Goal: Information Seeking & Learning: Learn about a topic

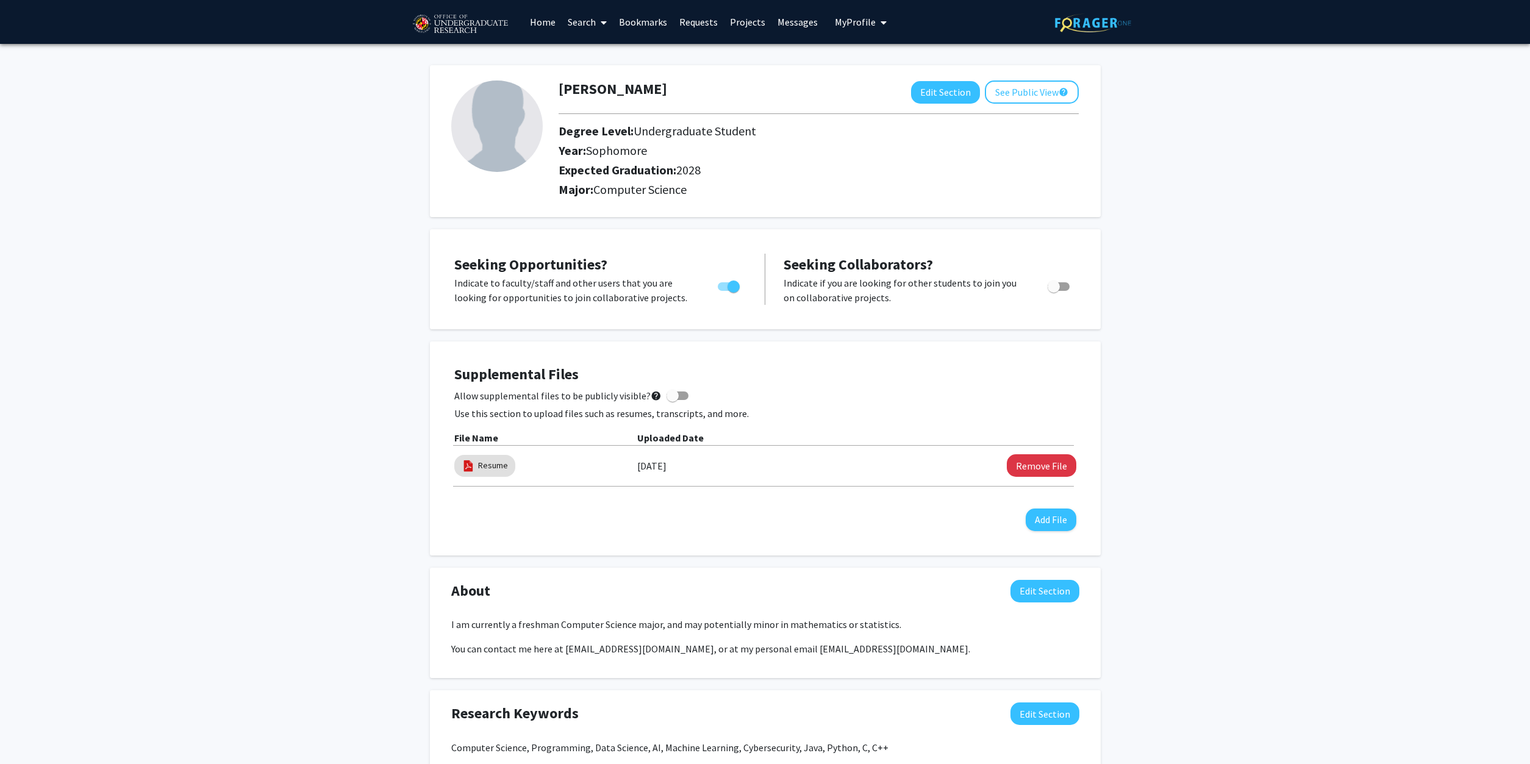
click at [580, 18] on link "Search" at bounding box center [586, 22] width 51 height 43
click at [658, 21] on link "Bookmarks" at bounding box center [643, 22] width 60 height 43
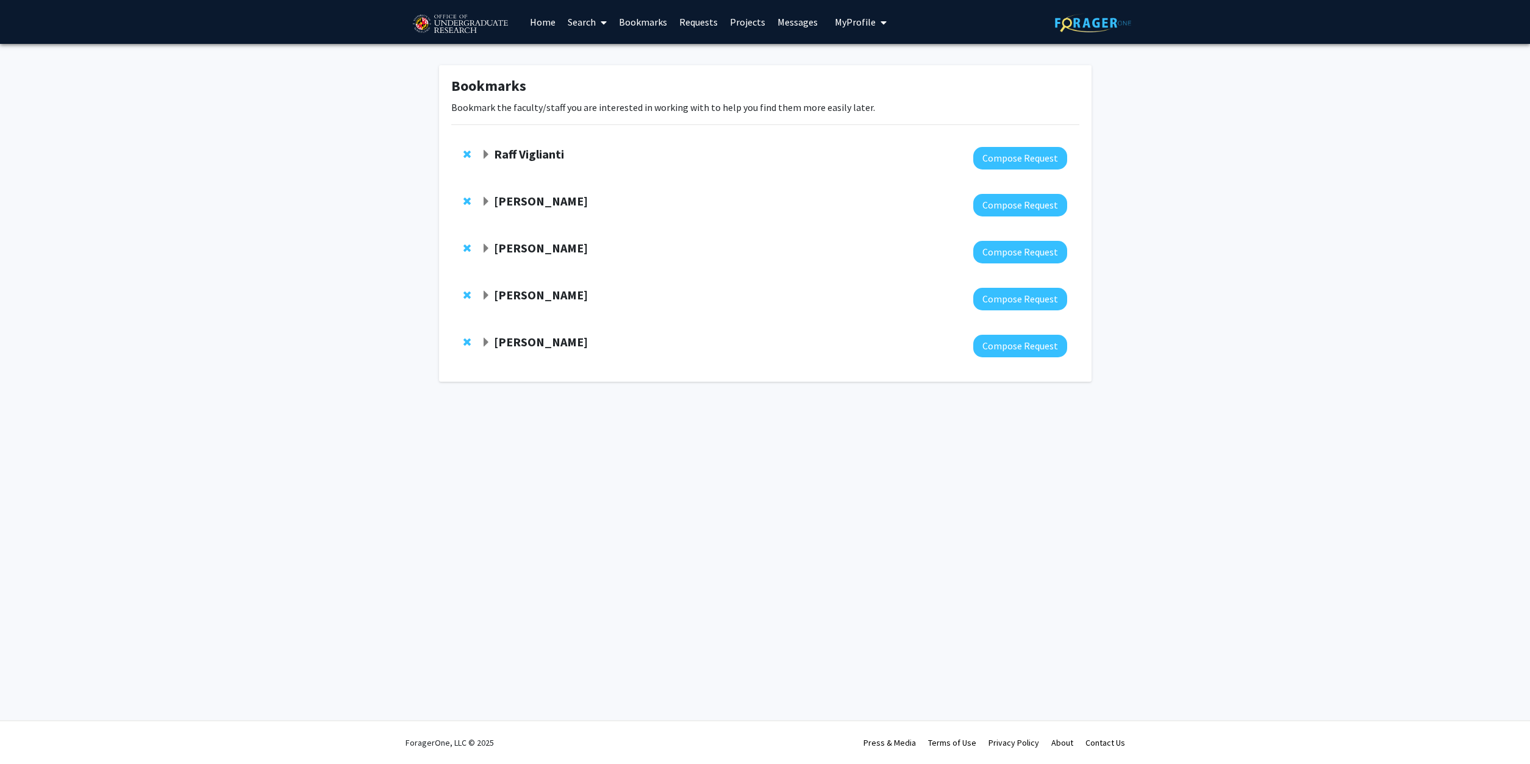
click at [544, 21] on link "Home" at bounding box center [543, 22] width 38 height 43
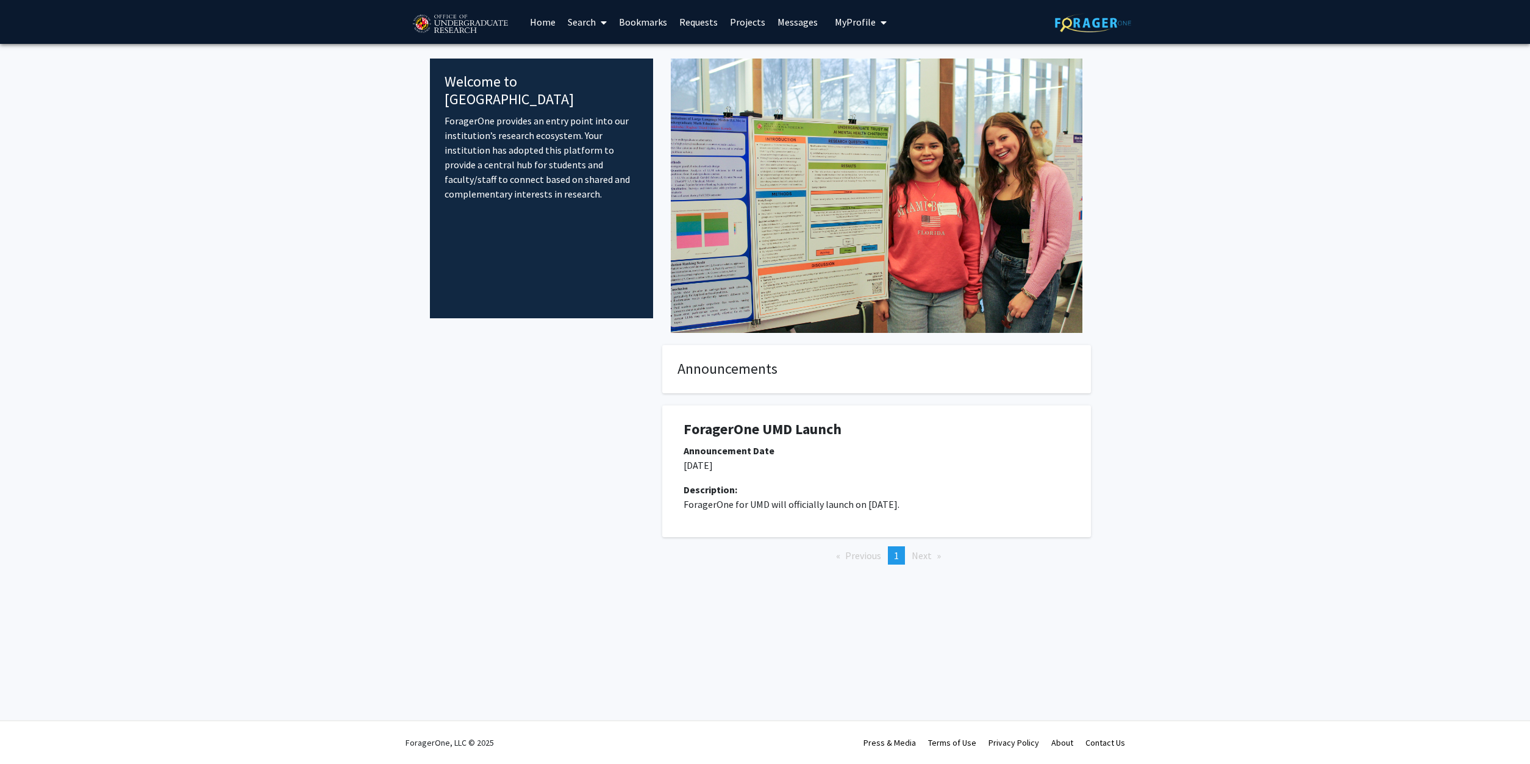
click at [591, 23] on link "Search" at bounding box center [586, 22] width 51 height 43
click at [594, 53] on span "Faculty/Staff" at bounding box center [606, 56] width 90 height 24
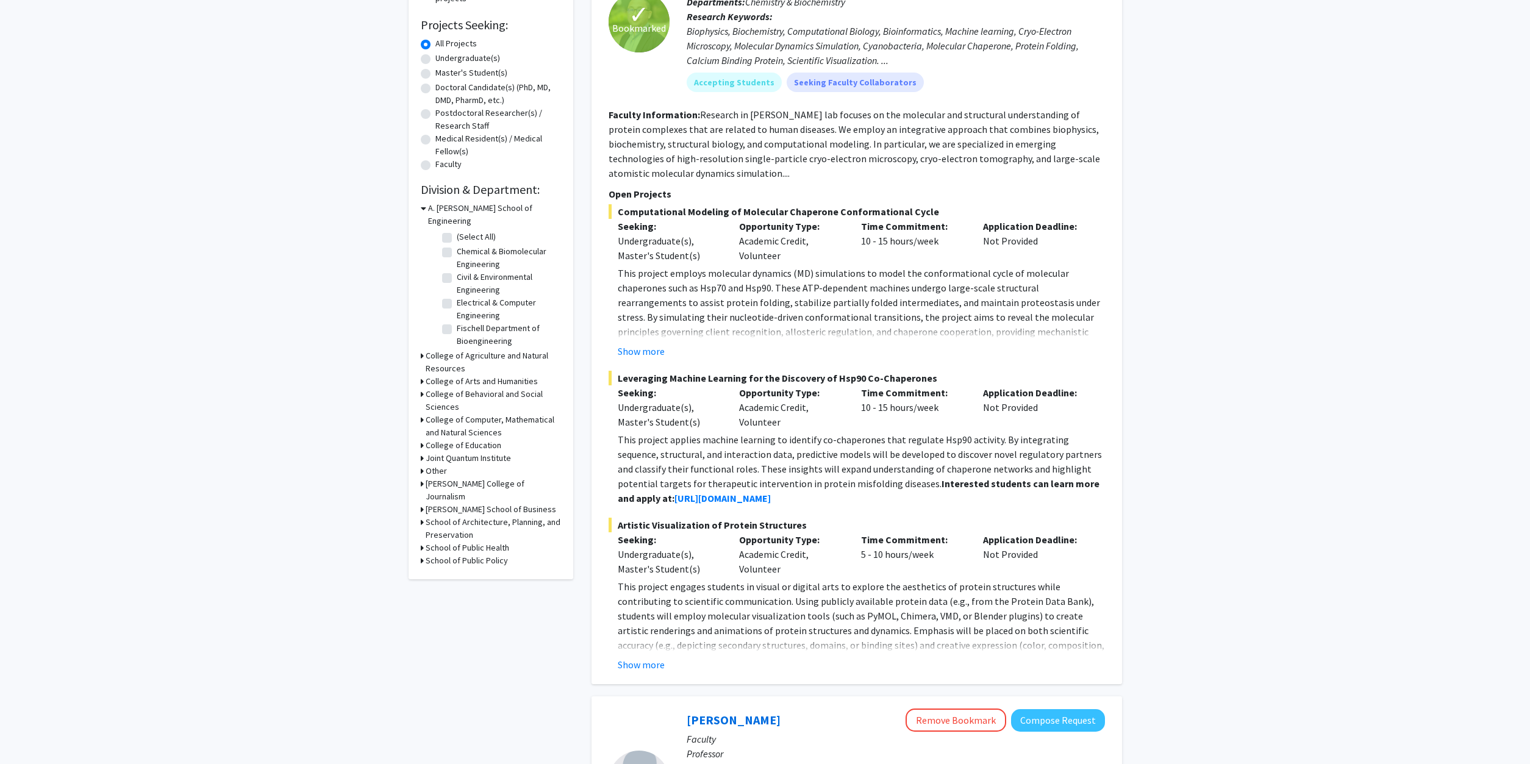
scroll to position [124, 0]
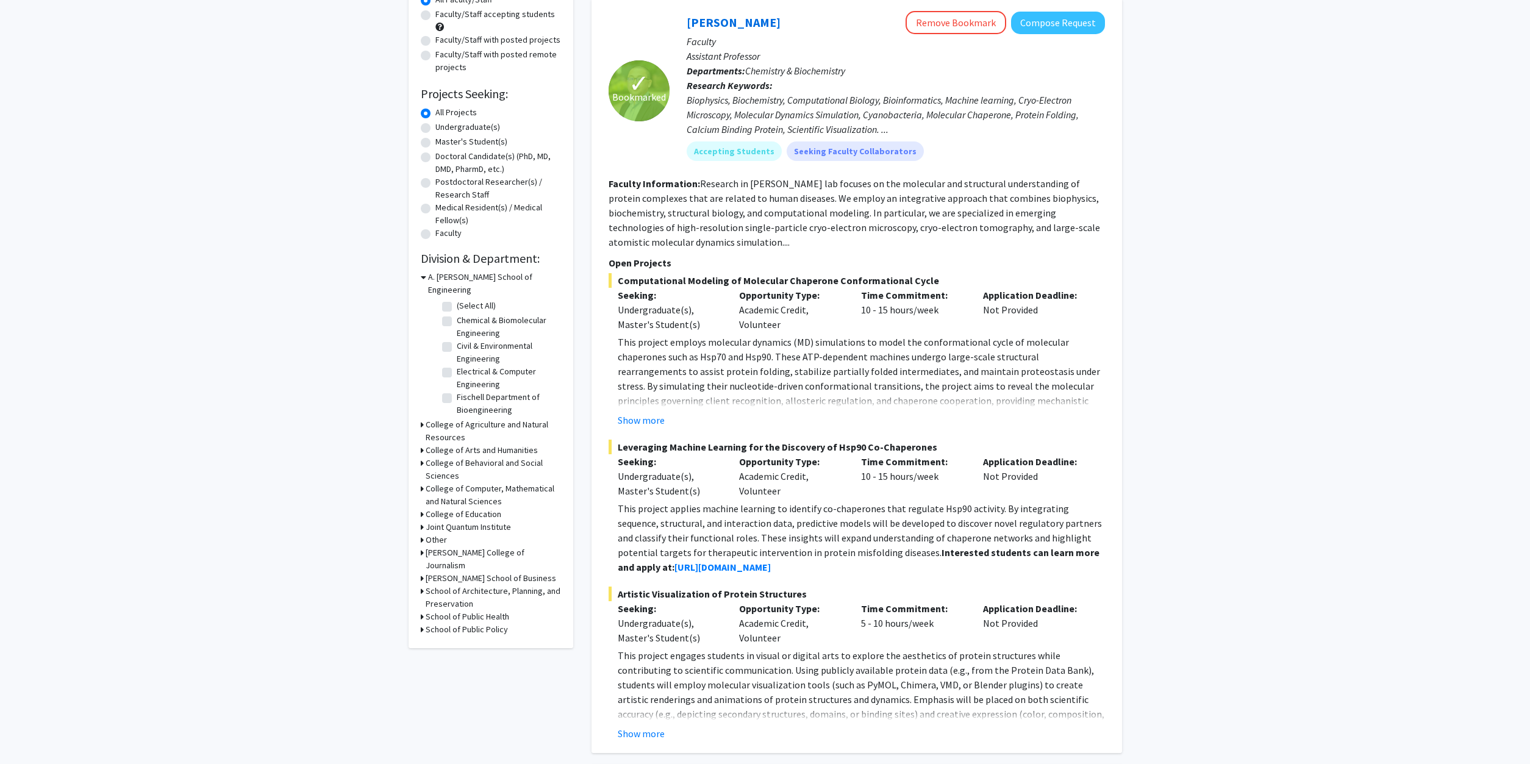
click at [480, 482] on h3 "College of Computer, Mathematical and Natural Sciences" at bounding box center [493, 495] width 135 height 26
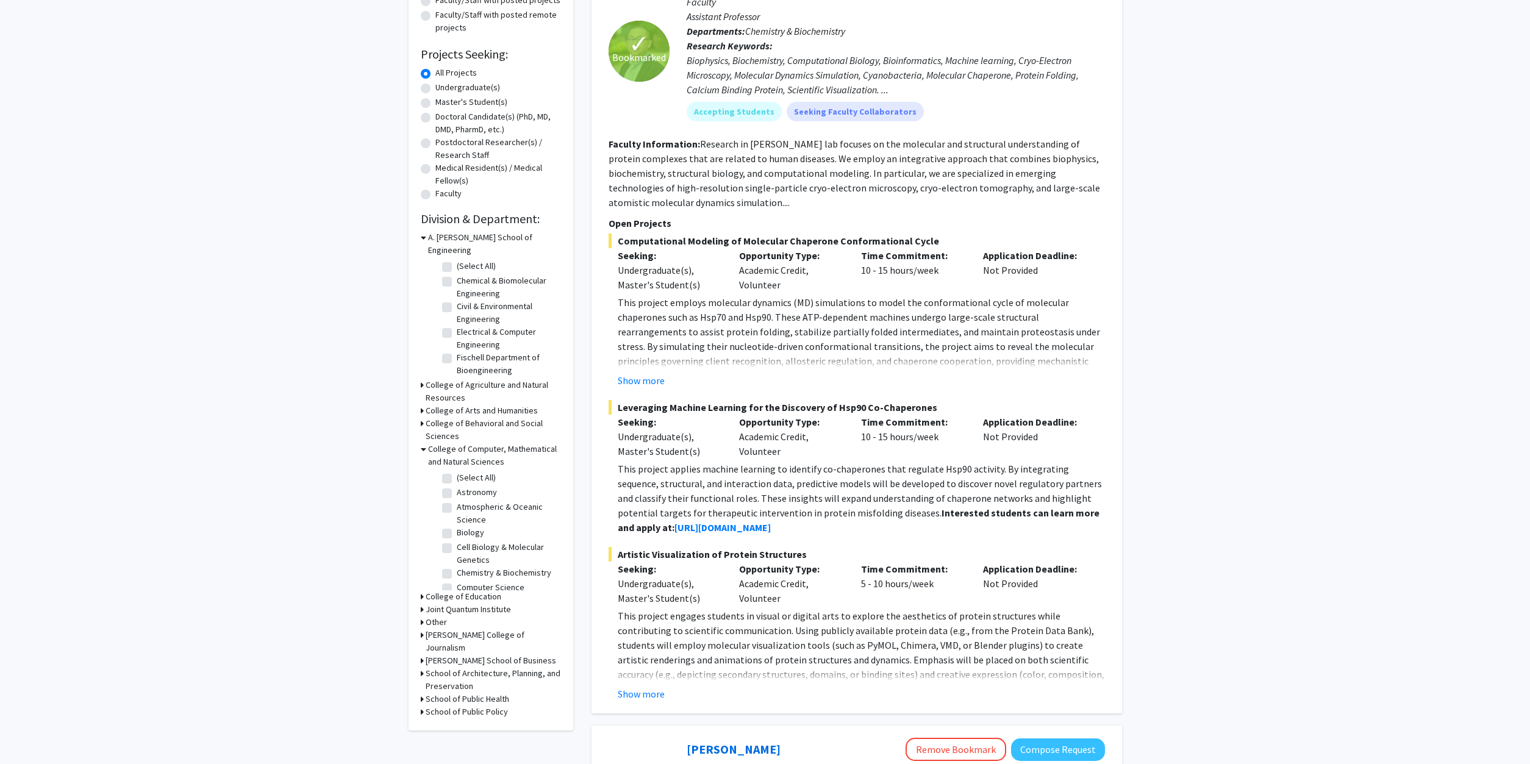
scroll to position [187, 0]
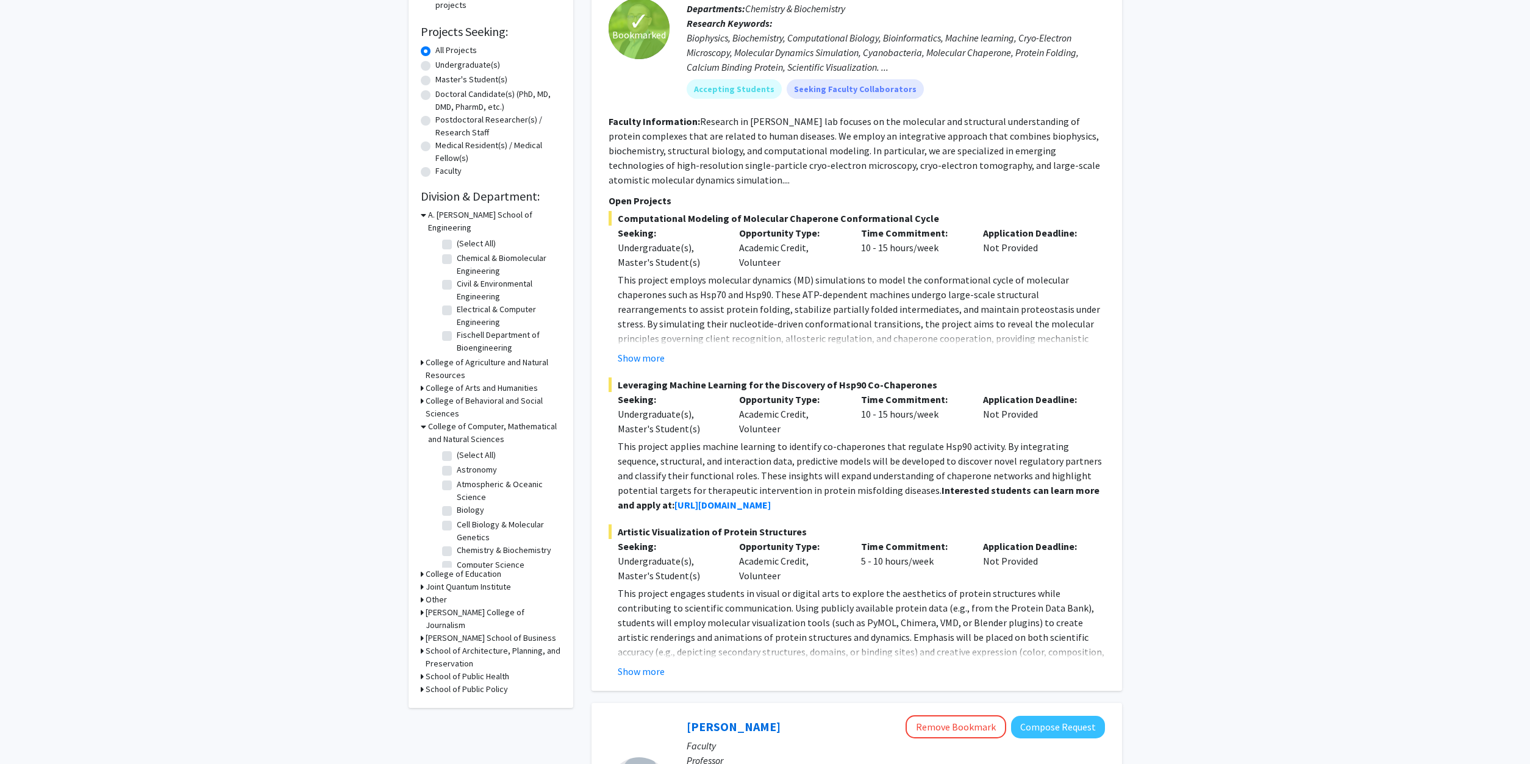
click at [474, 558] on label "Computer Science" at bounding box center [491, 564] width 68 height 13
click at [465, 558] on input "Computer Science" at bounding box center [461, 562] width 8 height 8
checkbox input "true"
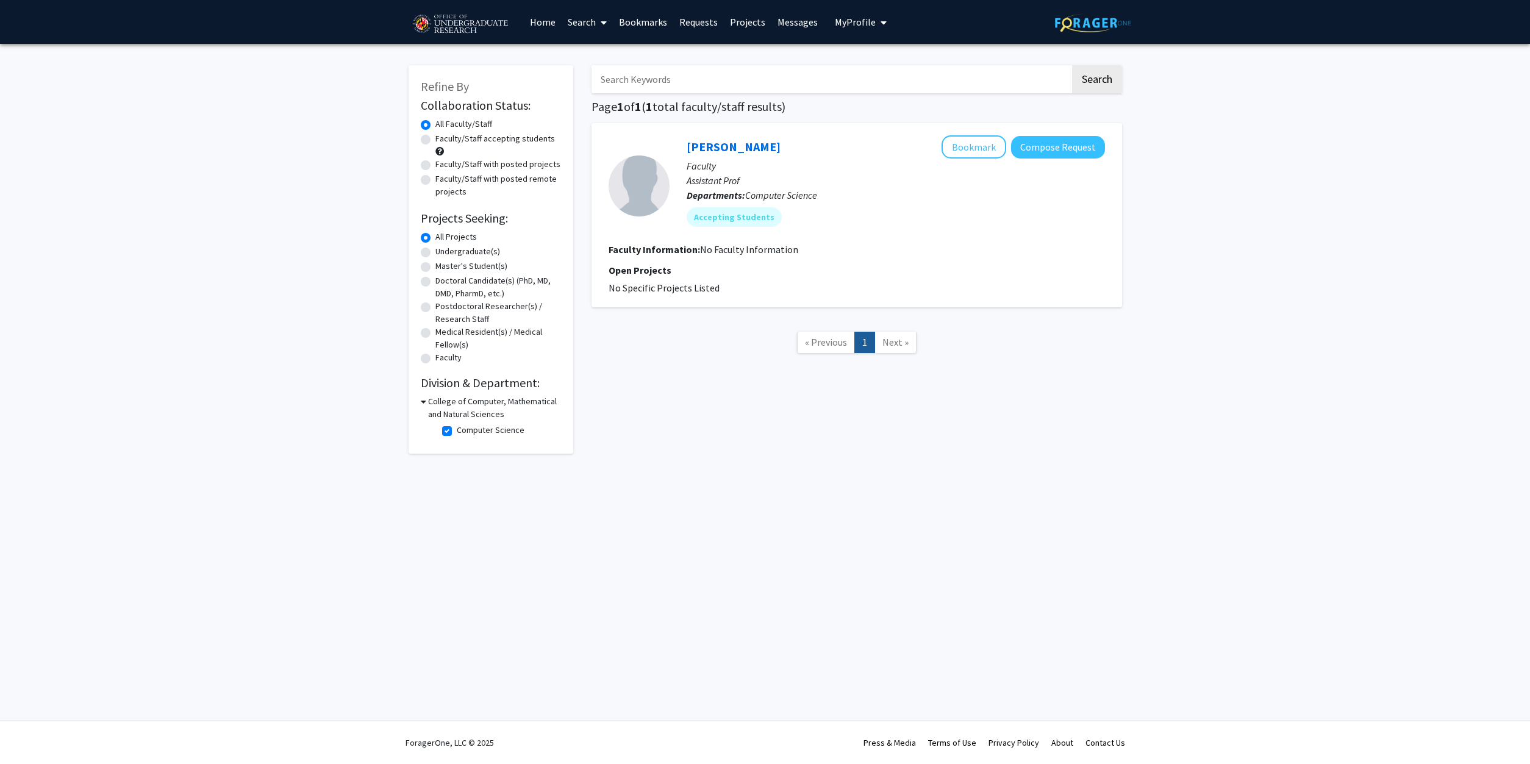
click at [457, 433] on label "Computer Science" at bounding box center [491, 430] width 68 height 13
click at [457, 432] on input "Computer Science" at bounding box center [461, 428] width 8 height 8
checkbox input "false"
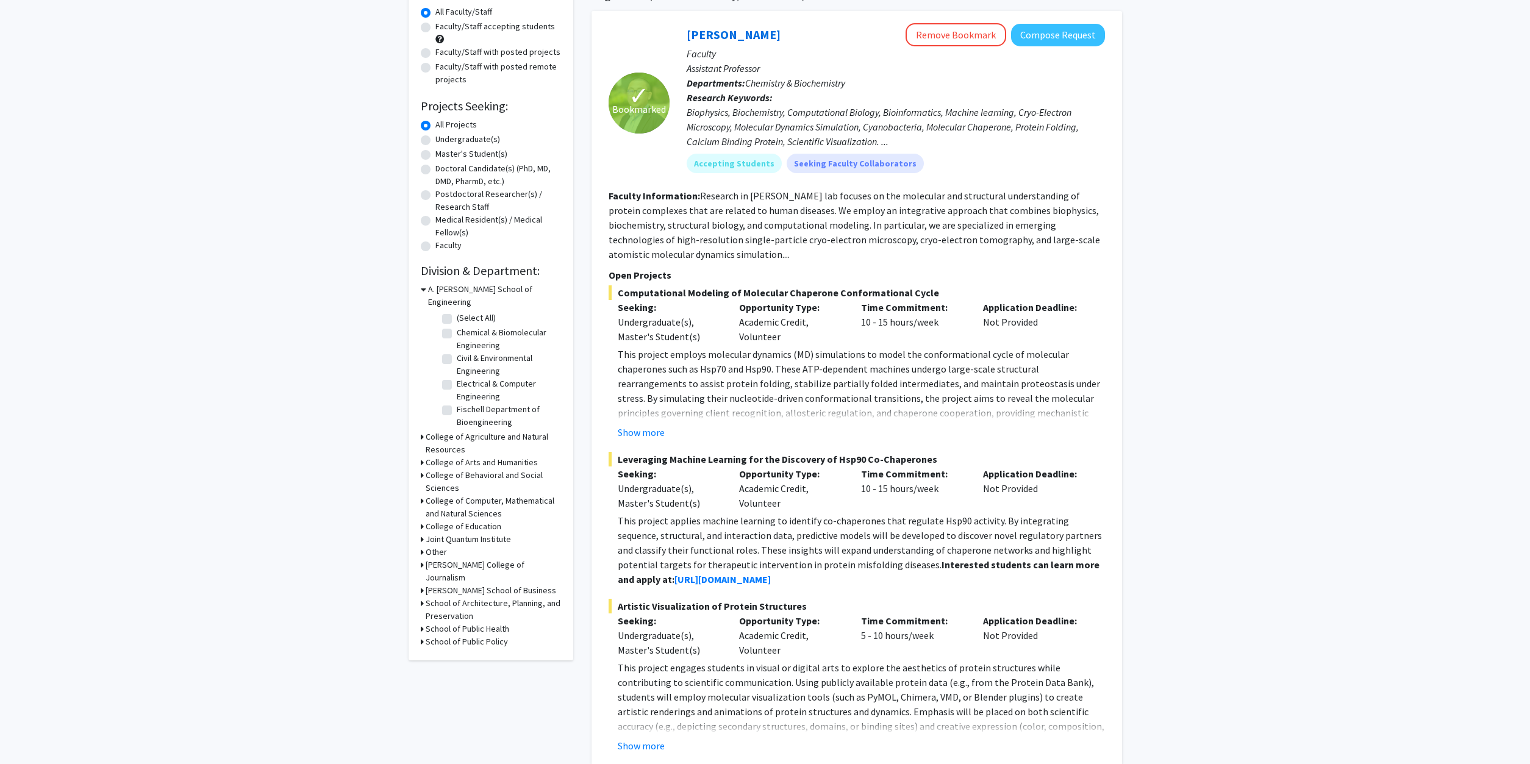
scroll to position [124, 0]
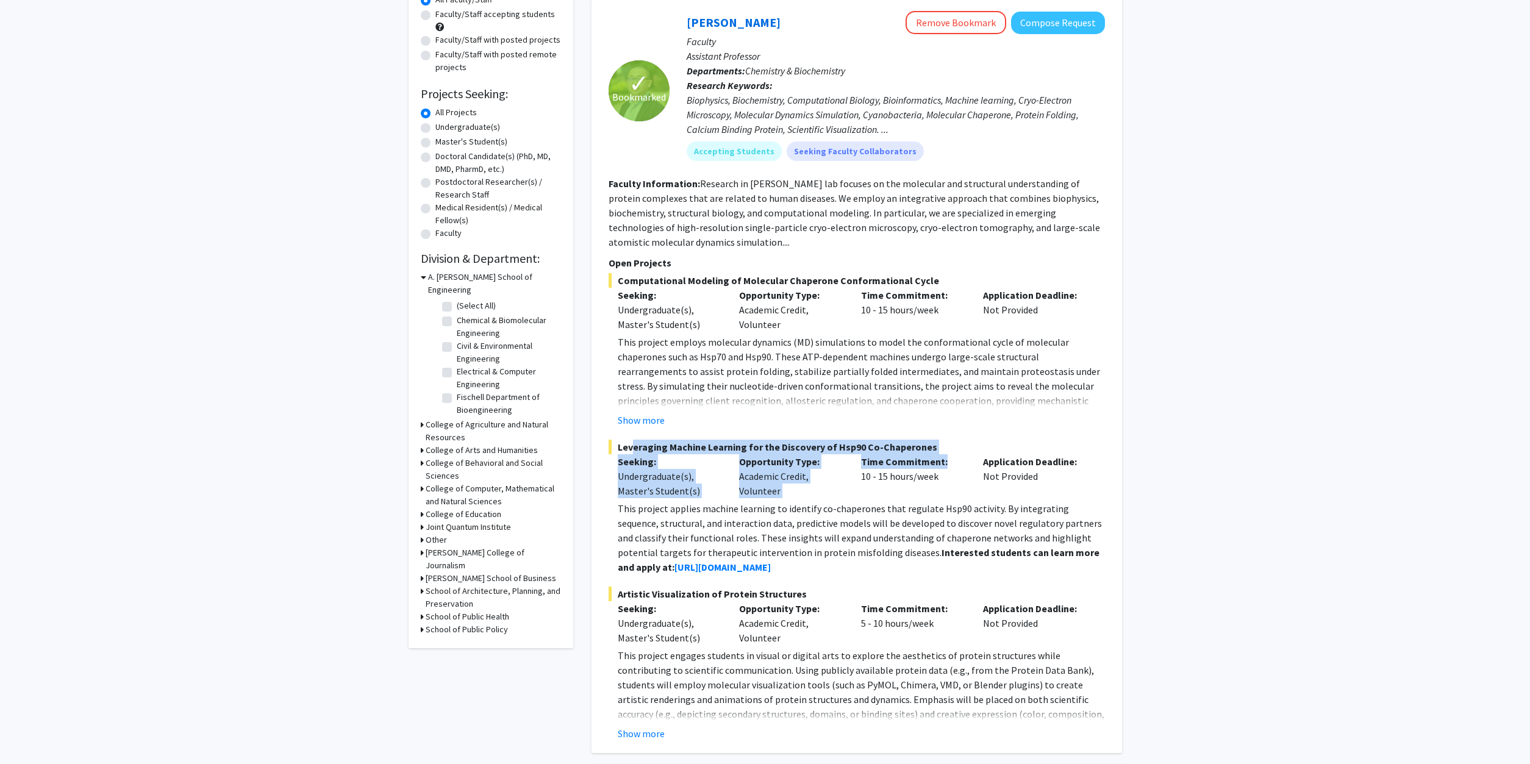
drag, startPoint x: 627, startPoint y: 444, endPoint x: 951, endPoint y: 463, distance: 324.8
click at [951, 463] on div "Leveraging Machine Learning for the Discovery of Hsp90 Co-Chaperones Seeking: U…" at bounding box center [856, 507] width 496 height 135
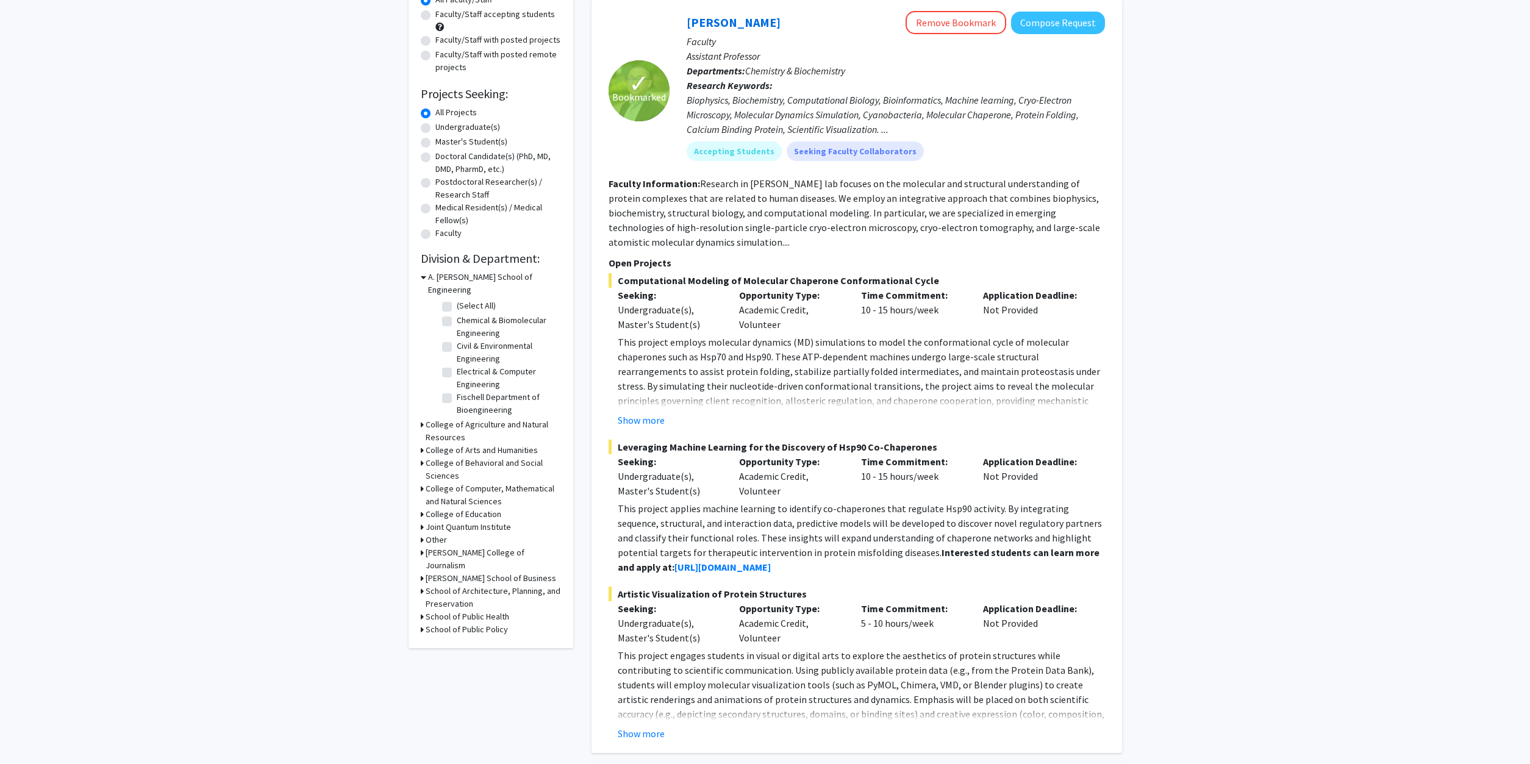
click at [937, 520] on p "This project applies machine learning to identify co-chaperones that regulate H…" at bounding box center [861, 537] width 487 height 73
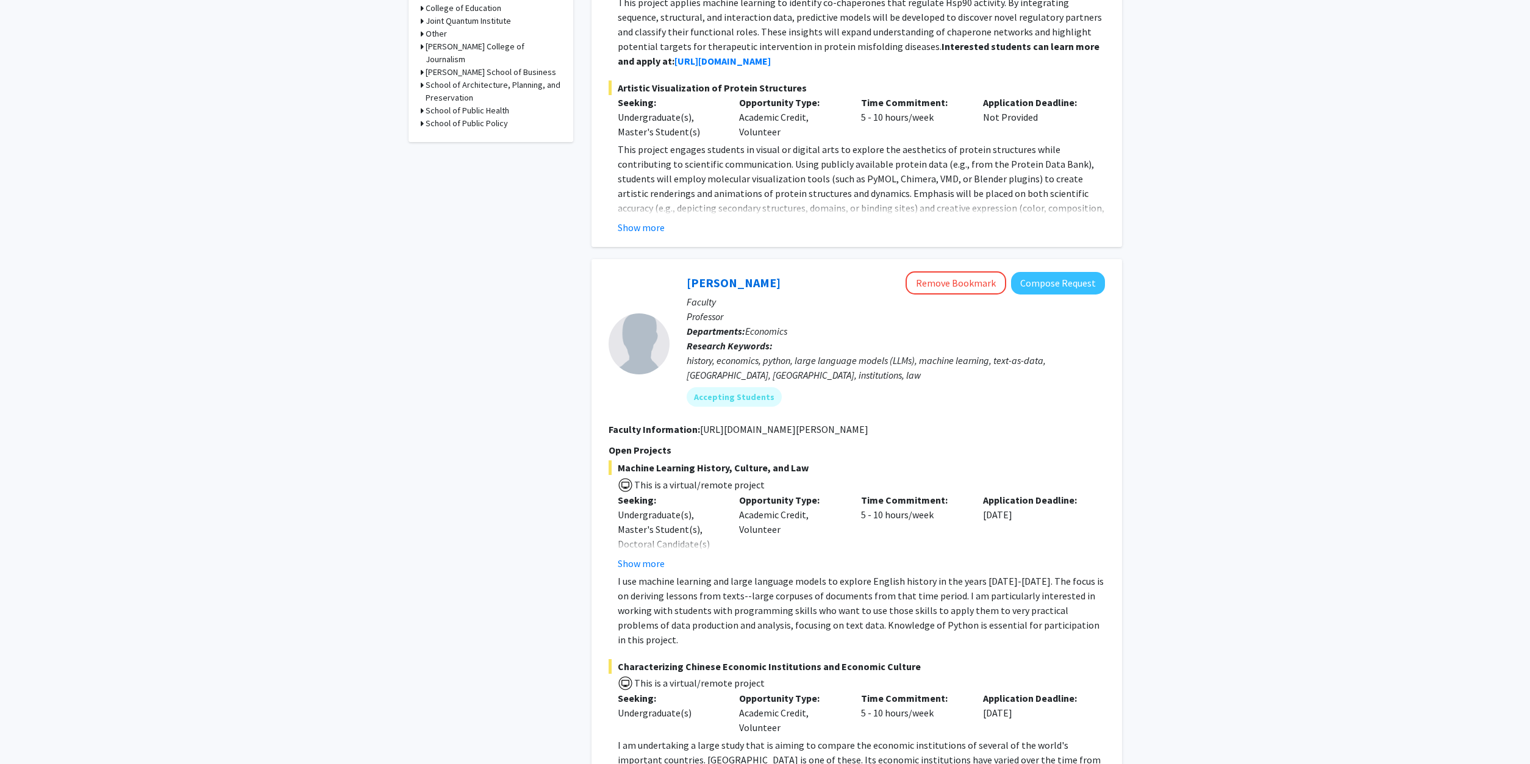
scroll to position [684, 0]
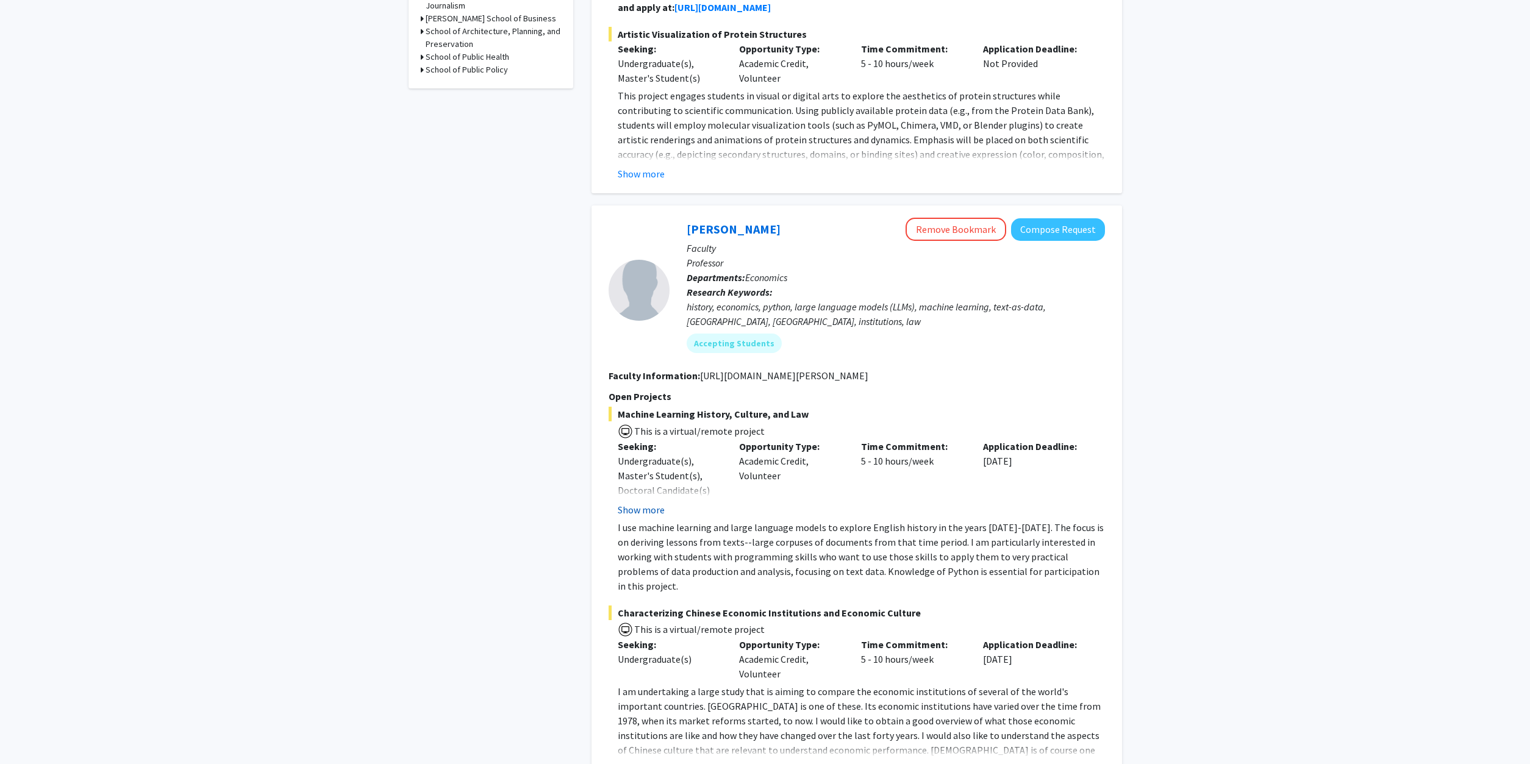
click at [646, 510] on button "Show more" at bounding box center [641, 509] width 47 height 15
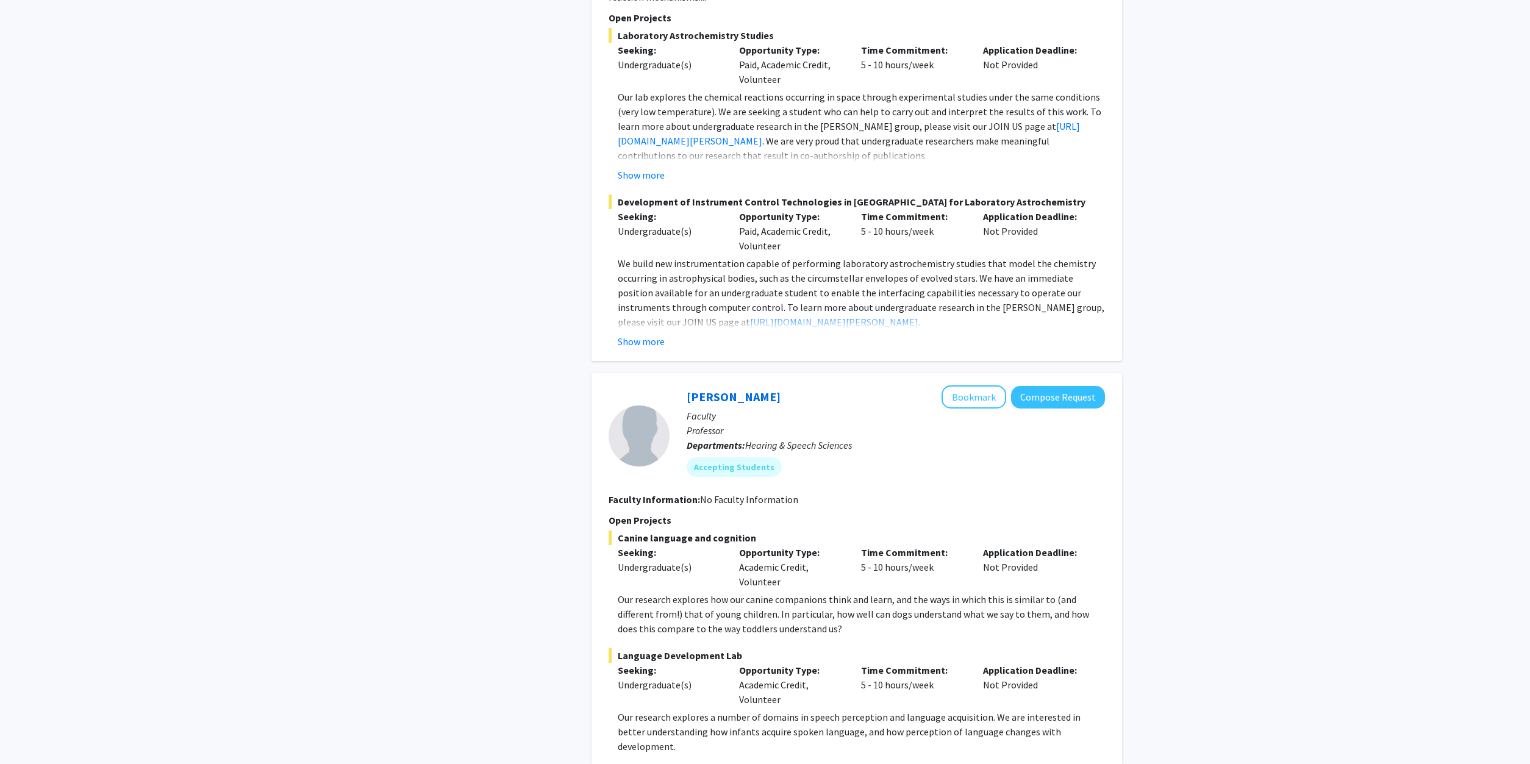
scroll to position [4473, 0]
